Goal: Register for event/course

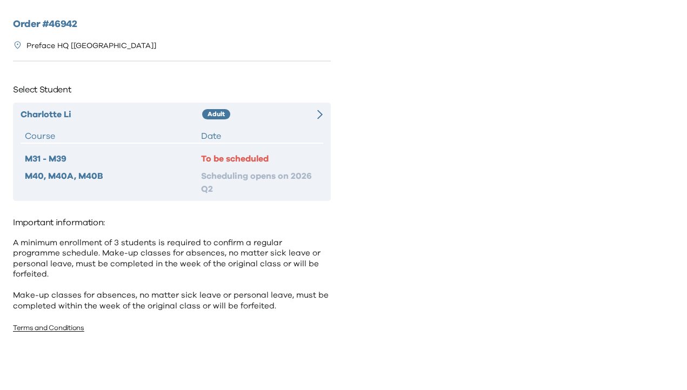
click at [277, 103] on div "[PERSON_NAME] Adult Course Date M31 - M39 To be scheduled M40, M40A, M40B Sched…" at bounding box center [172, 152] width 318 height 98
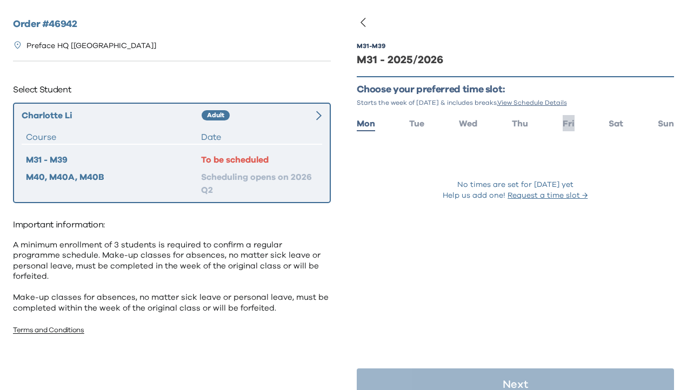
click at [569, 124] on span "Fri" at bounding box center [568, 123] width 12 height 9
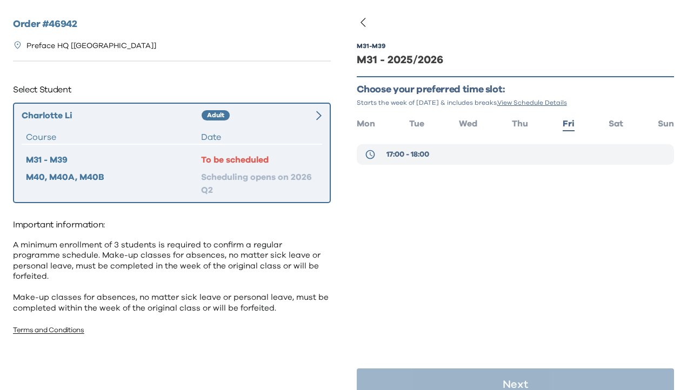
click at [467, 152] on button "17:00 - 18:00" at bounding box center [516, 154] width 318 height 21
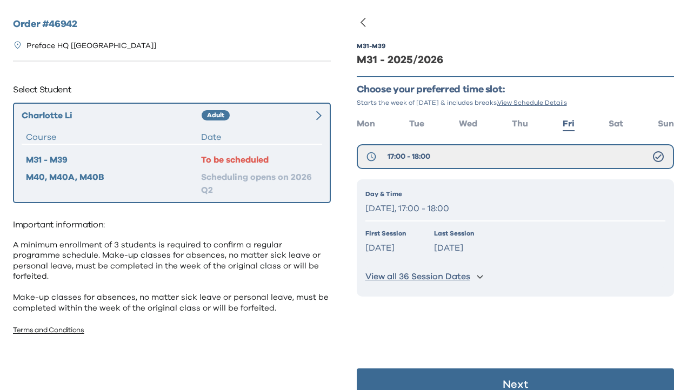
scroll to position [22, 0]
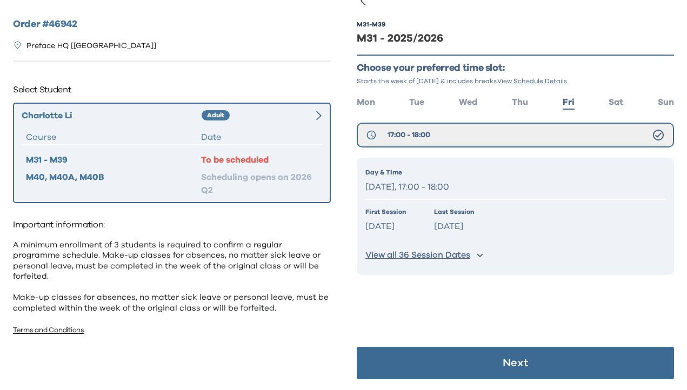
click at [427, 356] on button "Next" at bounding box center [516, 363] width 318 height 32
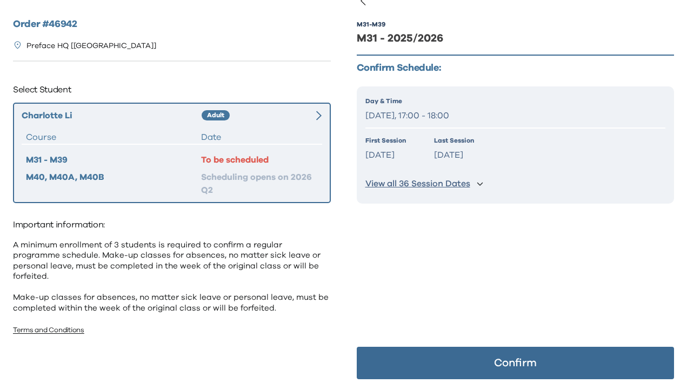
click at [427, 361] on button "Confirm" at bounding box center [516, 363] width 318 height 32
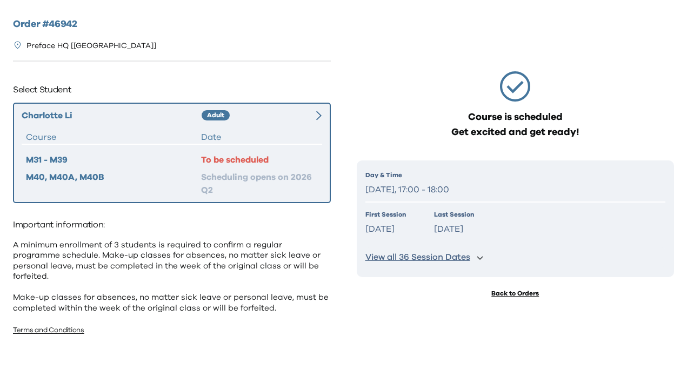
scroll to position [0, 0]
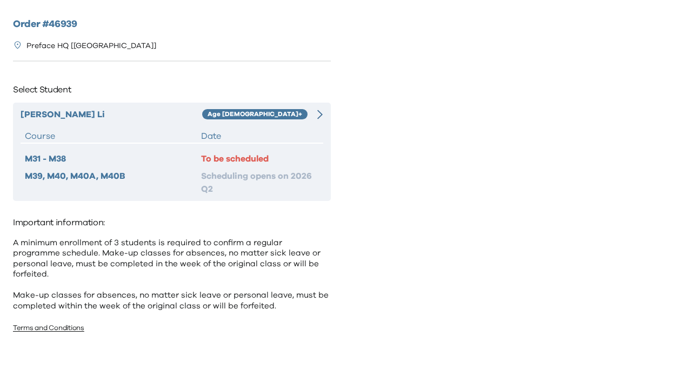
click at [308, 117] on div at bounding box center [315, 114] width 15 height 13
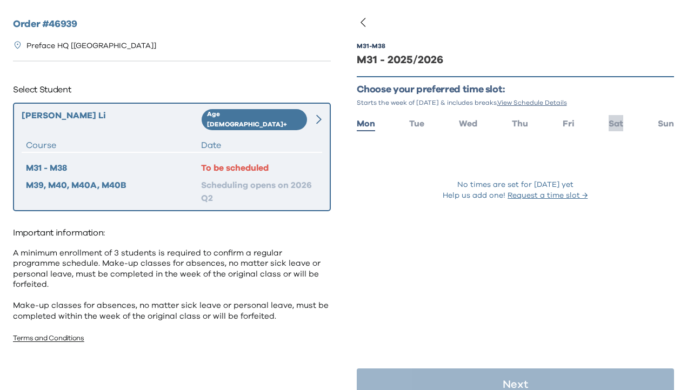
click at [615, 123] on span "Sat" at bounding box center [615, 123] width 15 height 9
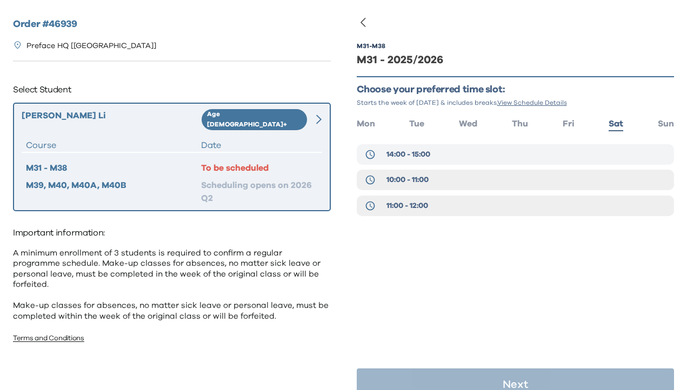
click at [456, 157] on button "14:00 - 15:00" at bounding box center [516, 154] width 318 height 21
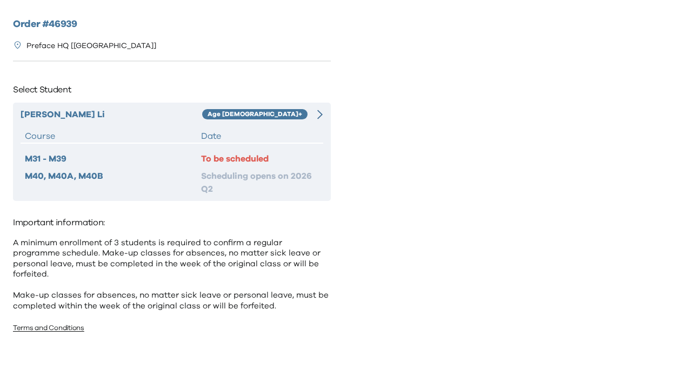
click at [310, 113] on div at bounding box center [315, 114] width 15 height 13
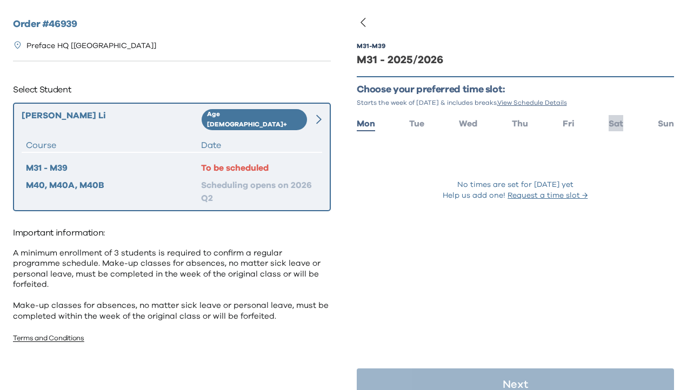
click at [610, 118] on li "Sat" at bounding box center [615, 123] width 15 height 16
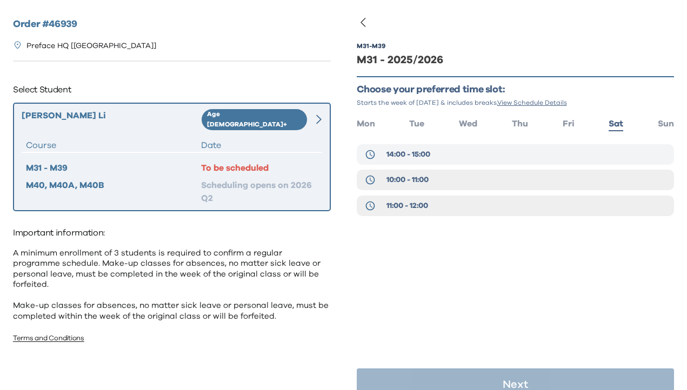
click at [538, 150] on button "14:00 - 15:00" at bounding box center [516, 154] width 318 height 21
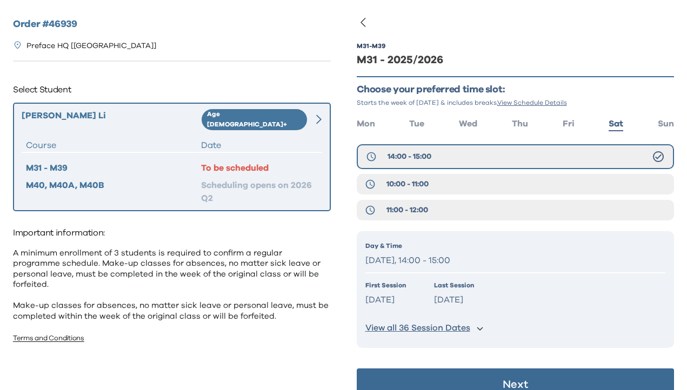
scroll to position [22, 0]
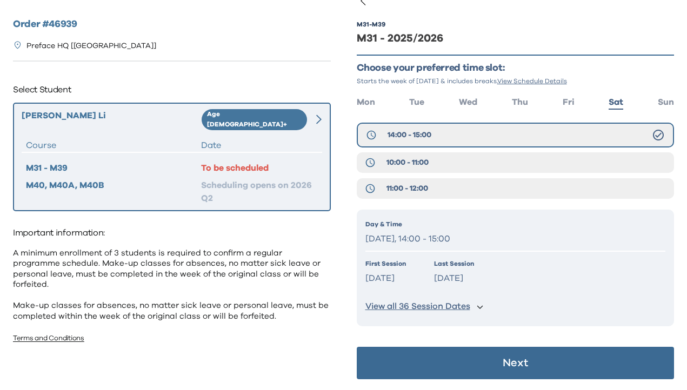
click at [472, 371] on button "Next" at bounding box center [516, 363] width 318 height 32
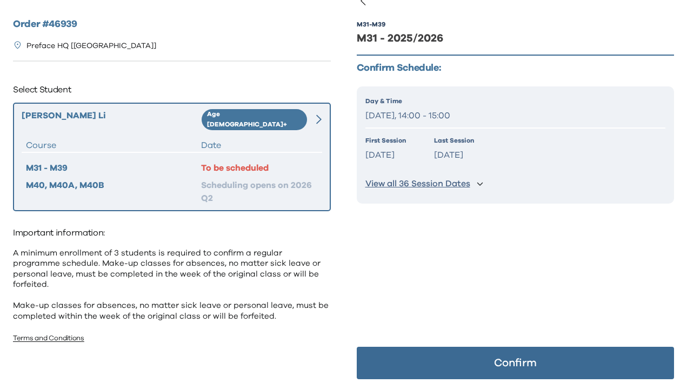
click at [472, 371] on button "Confirm" at bounding box center [516, 363] width 318 height 32
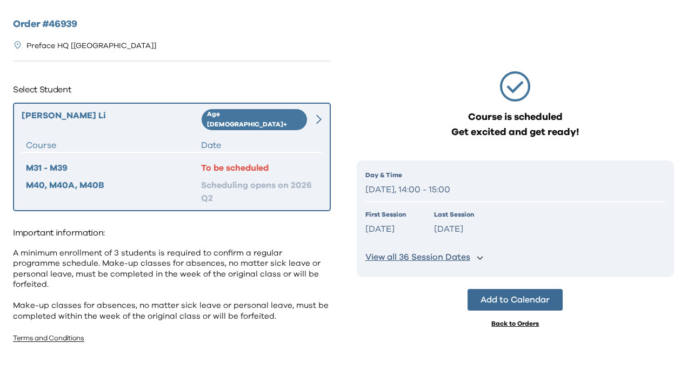
scroll to position [0, 0]
